Goal: Task Accomplishment & Management: Manage account settings

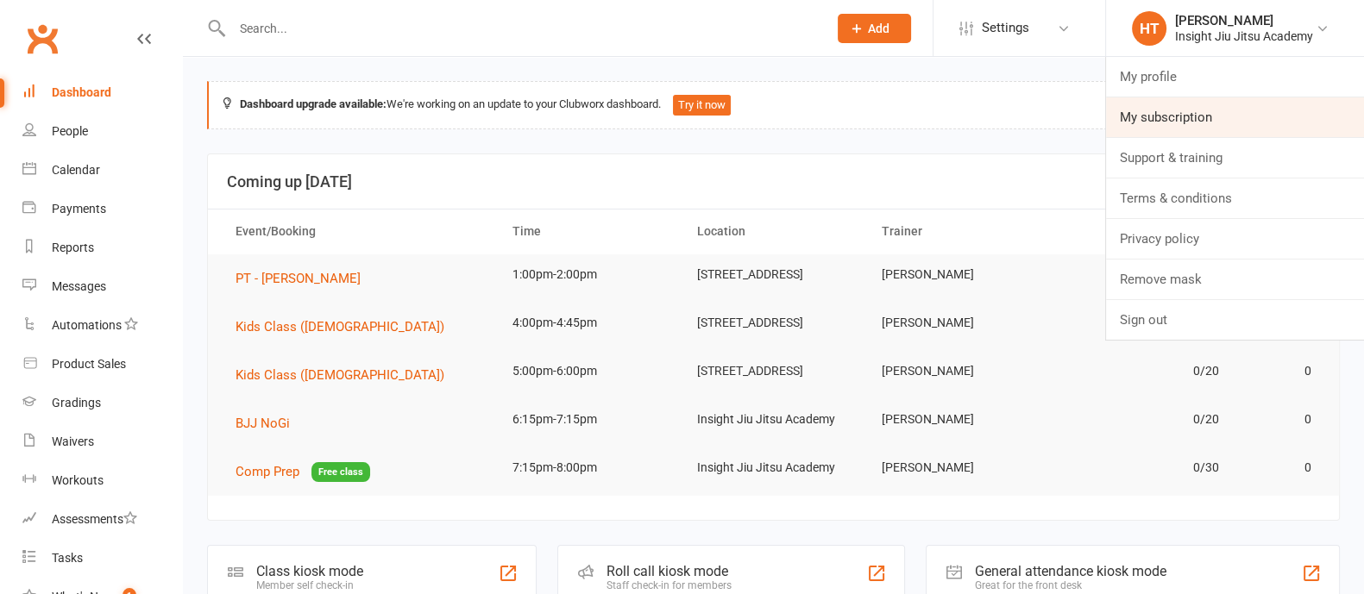
click at [1168, 126] on link "My subscription" at bounding box center [1235, 117] width 258 height 40
